Goal: Understand process/instructions: Learn how to perform a task or action

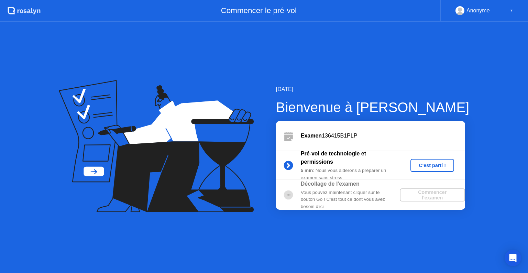
click at [432, 165] on div "C'est parti !" at bounding box center [432, 166] width 38 height 6
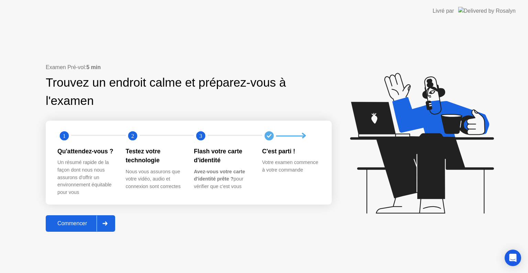
click at [81, 227] on div "Commencer" at bounding box center [72, 223] width 49 height 6
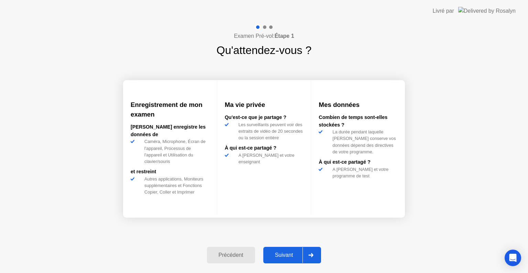
click at [286, 256] on div "Suivant" at bounding box center [283, 255] width 37 height 6
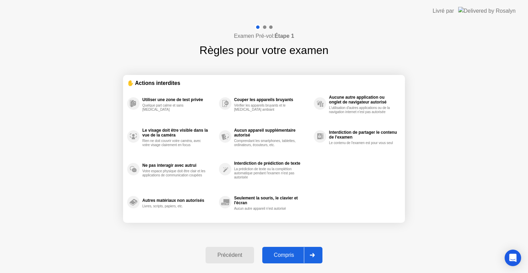
click at [290, 259] on button "Compris" at bounding box center [292, 255] width 60 height 17
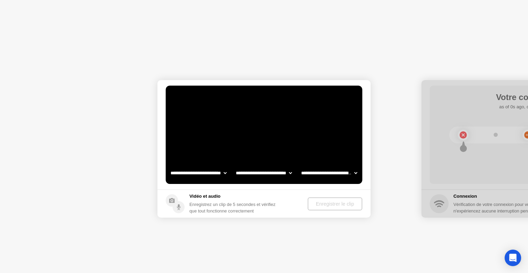
select select "**********"
select select "*******"
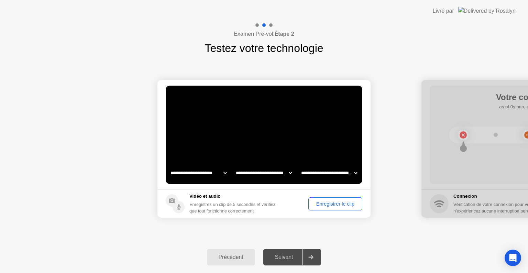
click at [336, 206] on div "Enregistrer le clip" at bounding box center [335, 204] width 49 height 6
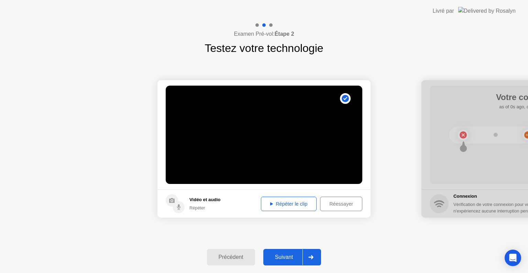
click at [292, 204] on div "Répéter le clip" at bounding box center [288, 204] width 51 height 6
click at [290, 204] on div "Répéter le clip" at bounding box center [288, 204] width 51 height 6
click at [290, 256] on div "Suivant" at bounding box center [283, 257] width 37 height 6
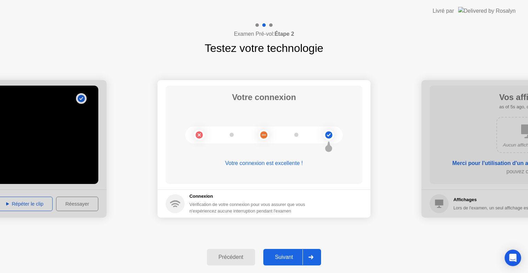
click at [287, 256] on div "Suivant" at bounding box center [283, 257] width 37 height 6
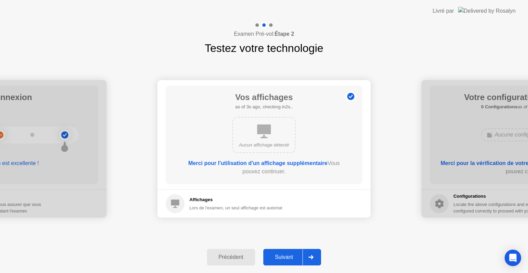
click at [280, 257] on div "Suivant" at bounding box center [283, 257] width 37 height 6
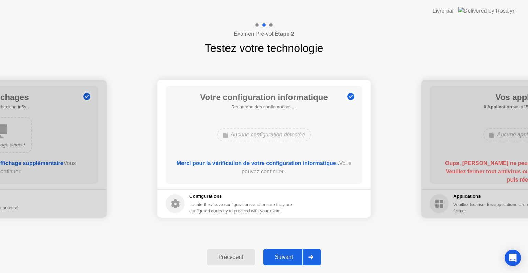
click at [280, 257] on div "Suivant" at bounding box center [283, 257] width 37 height 6
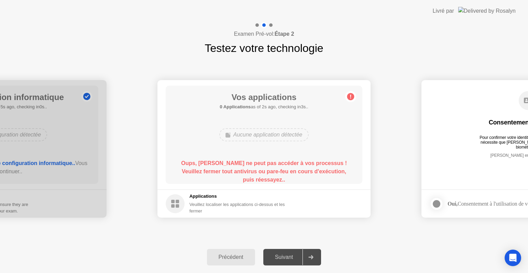
click at [280, 257] on div "Suivant" at bounding box center [283, 257] width 37 height 6
